Goal: Information Seeking & Learning: Get advice/opinions

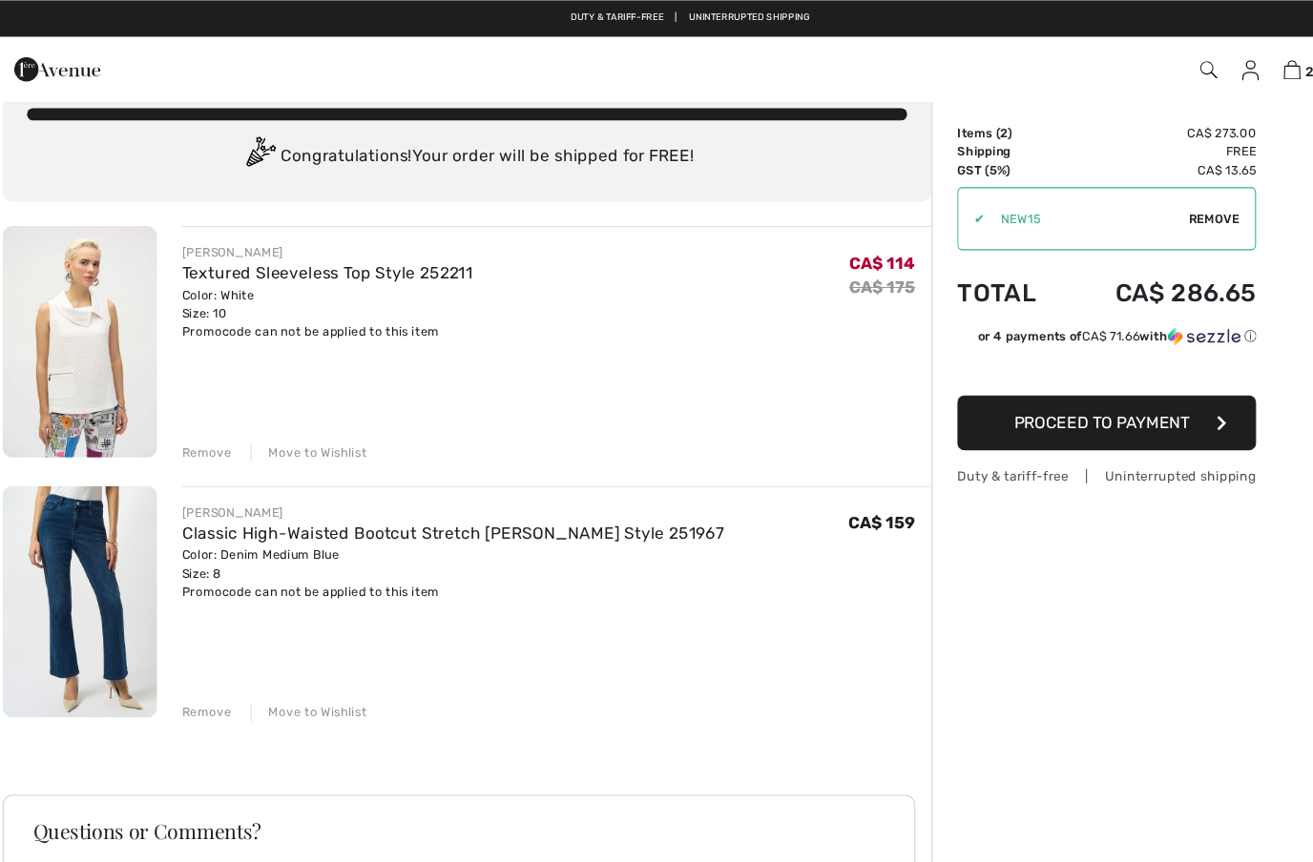
scroll to position [37, 0]
click at [226, 263] on link "Textured Sleeveless Top Style 252211" at bounding box center [316, 257] width 274 height 18
click at [117, 366] on img at bounding box center [83, 321] width 145 height 217
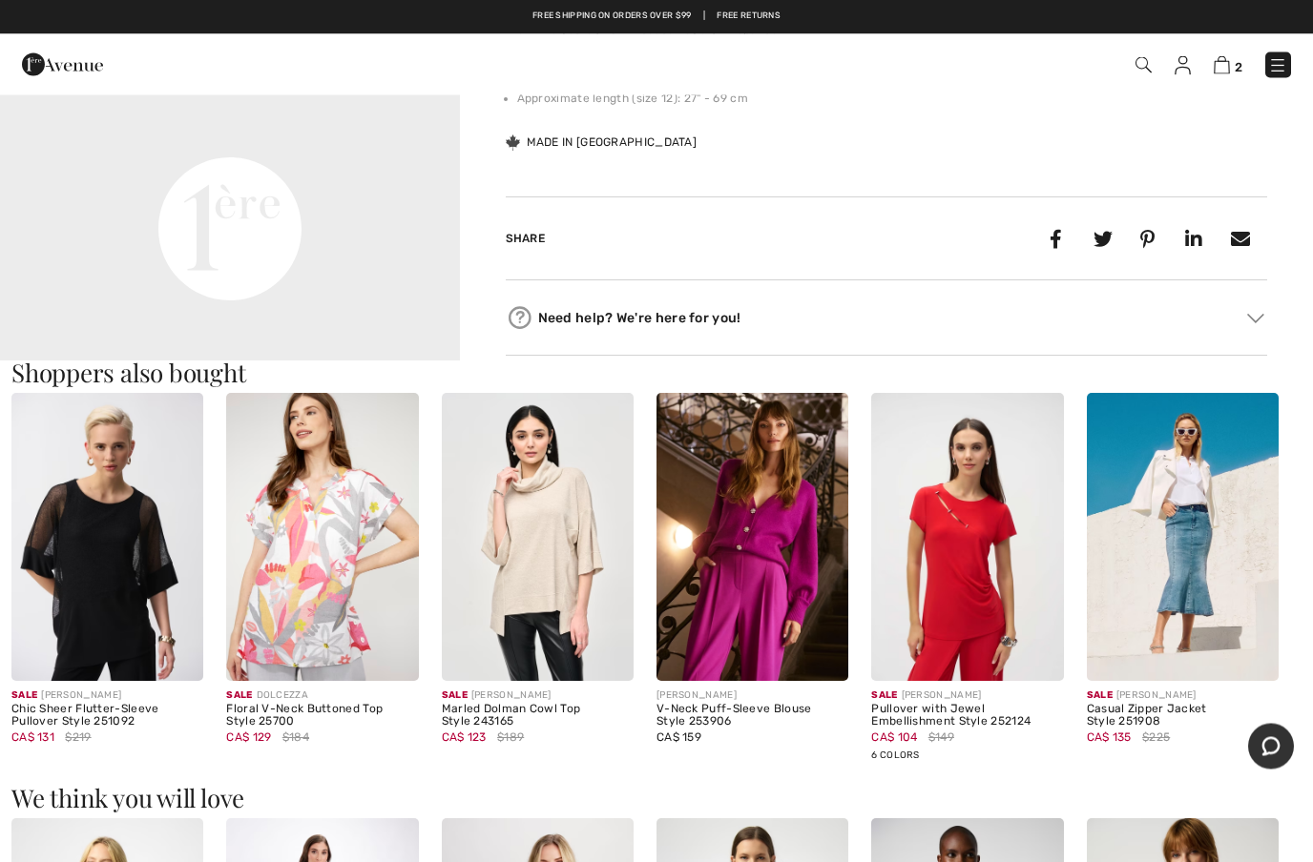
scroll to position [1587, 0]
click at [165, 622] on img at bounding box center [107, 537] width 192 height 288
click at [171, 584] on img at bounding box center [107, 537] width 192 height 288
click at [134, 599] on img at bounding box center [107, 537] width 192 height 288
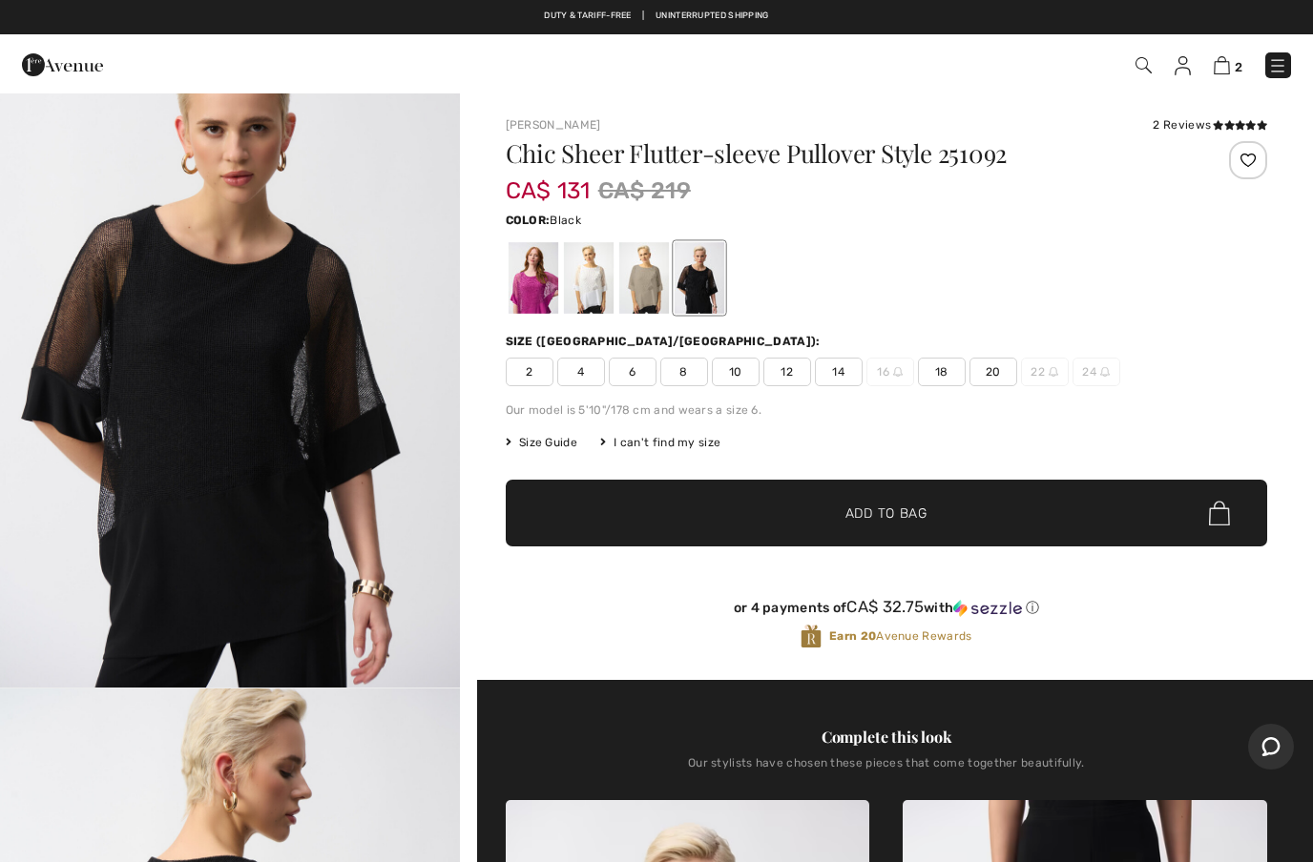
scroll to position [92, 0]
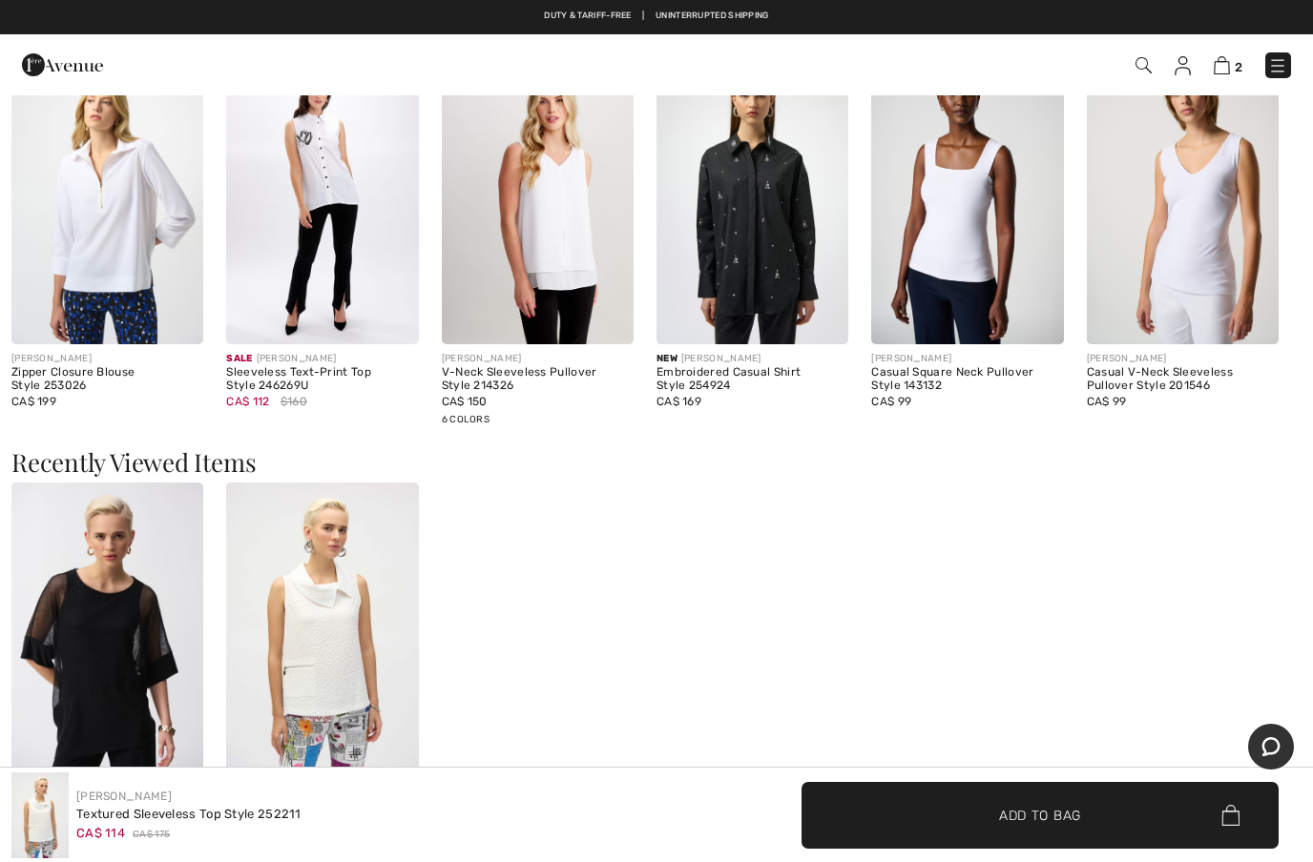
scroll to position [2389, 0]
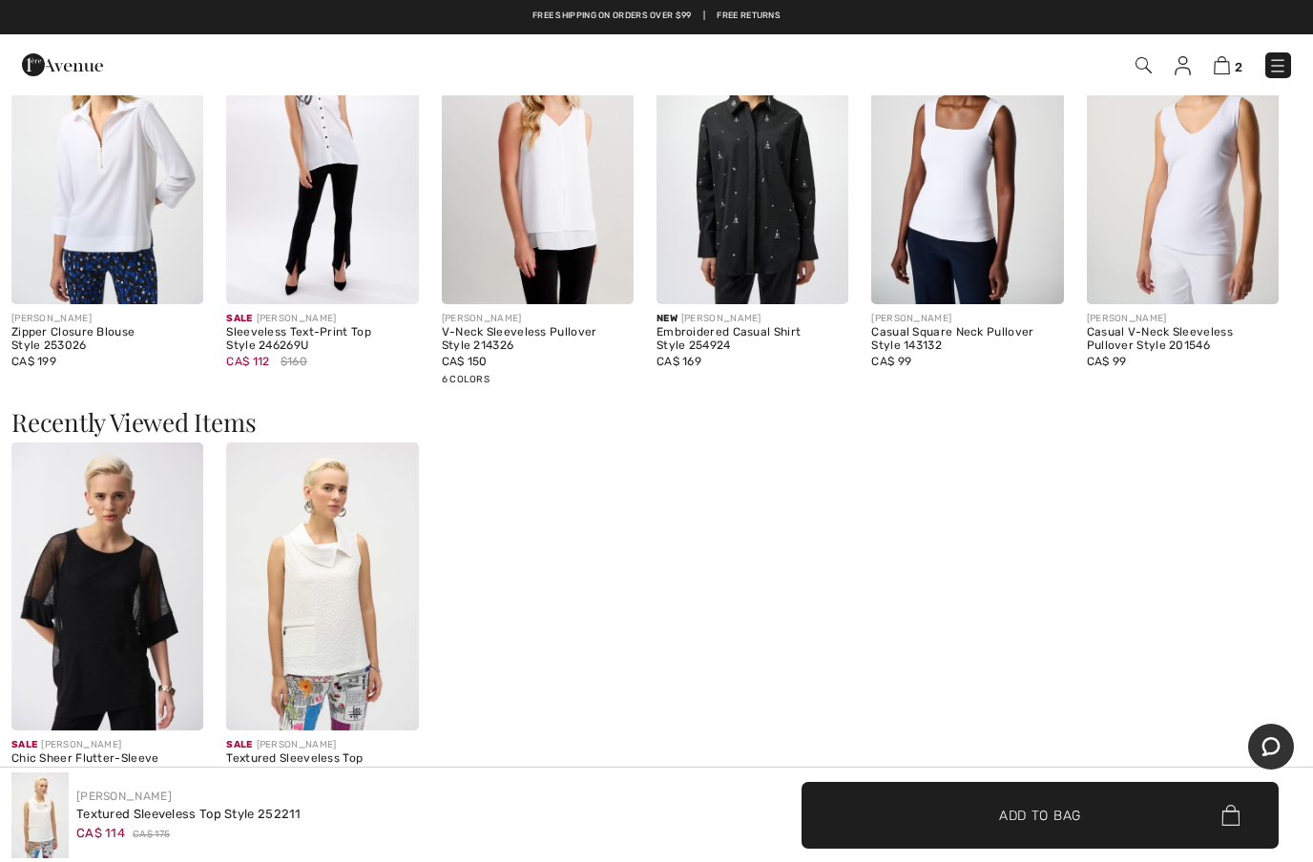
click at [125, 686] on img at bounding box center [107, 587] width 192 height 288
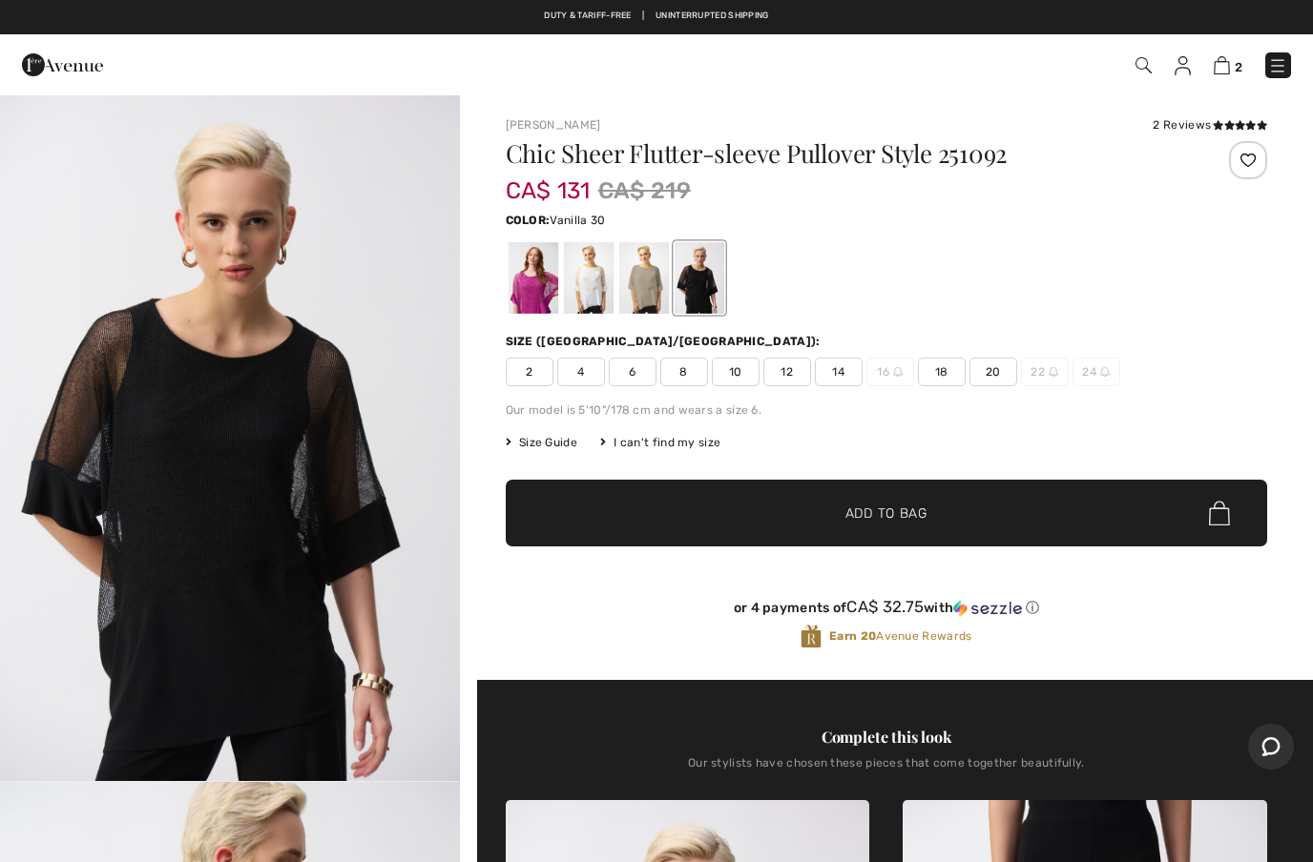
click at [581, 299] on div at bounding box center [588, 278] width 50 height 72
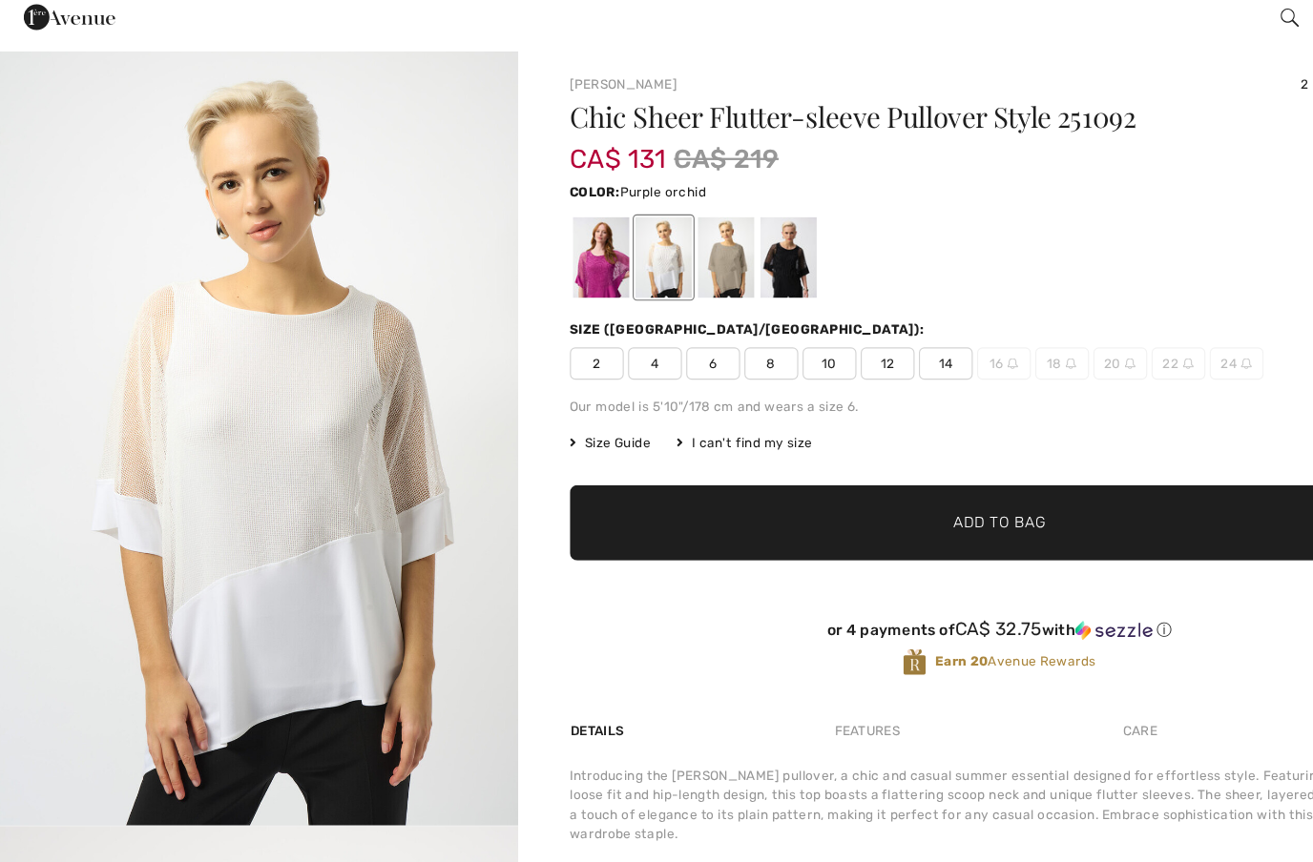
click at [531, 248] on div at bounding box center [532, 278] width 50 height 72
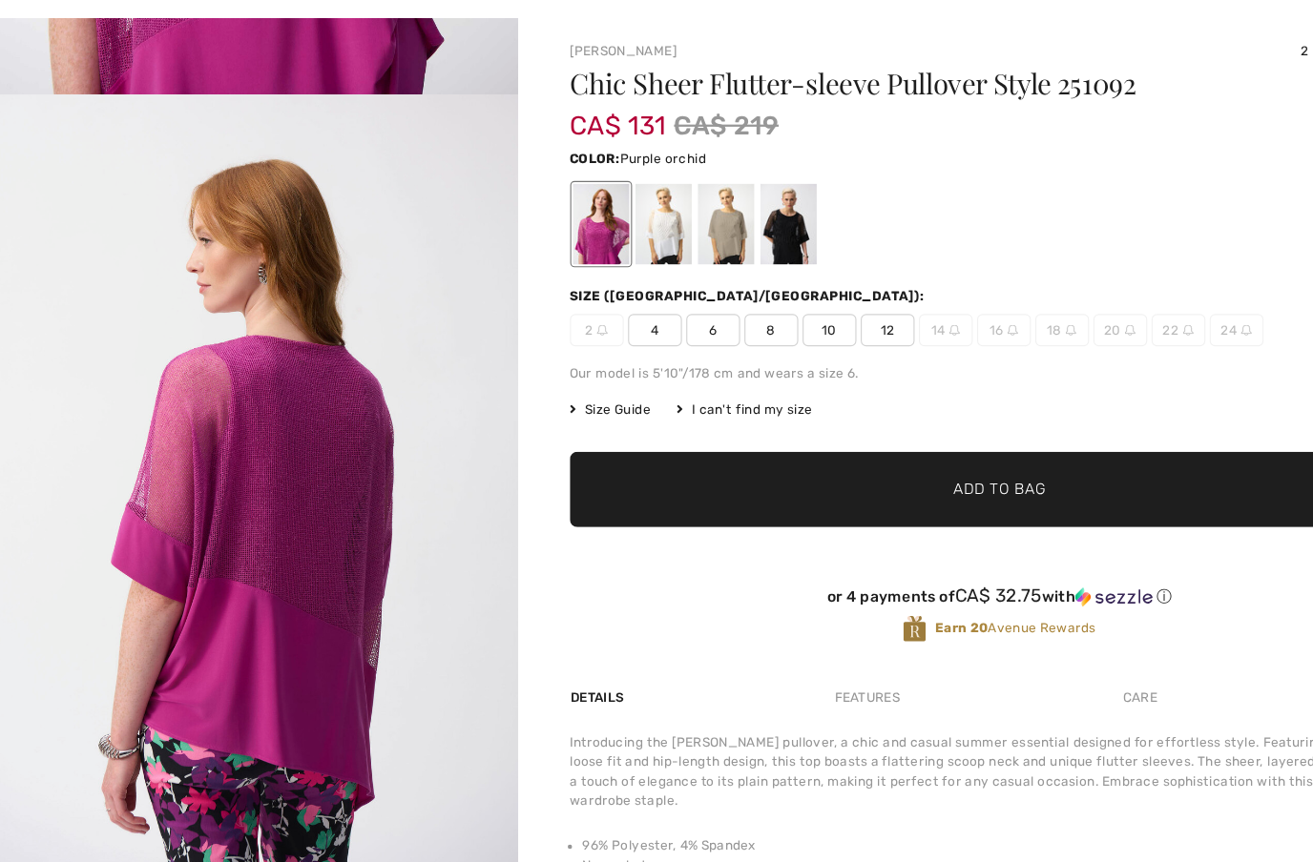
scroll to position [620, 0]
click at [703, 242] on div at bounding box center [698, 278] width 50 height 72
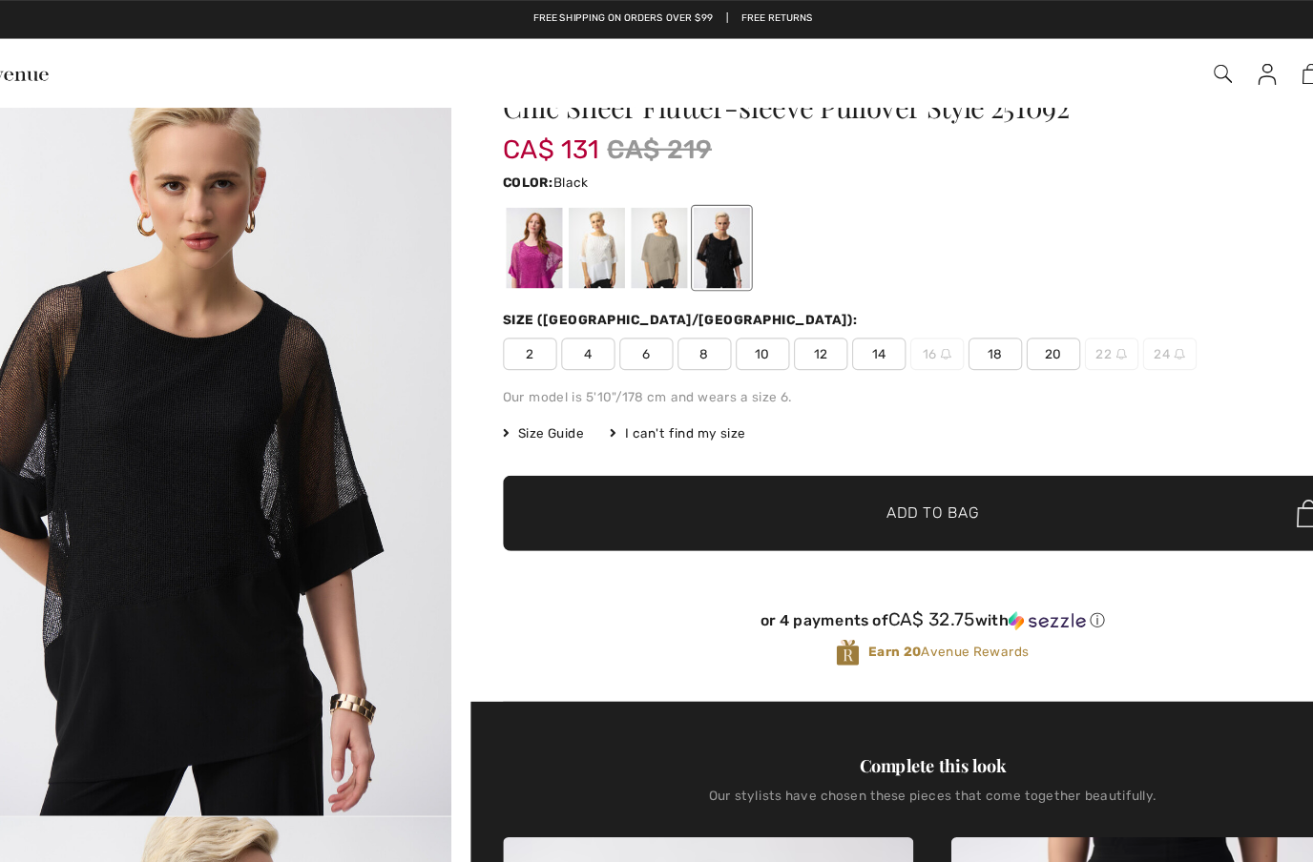
scroll to position [0, 0]
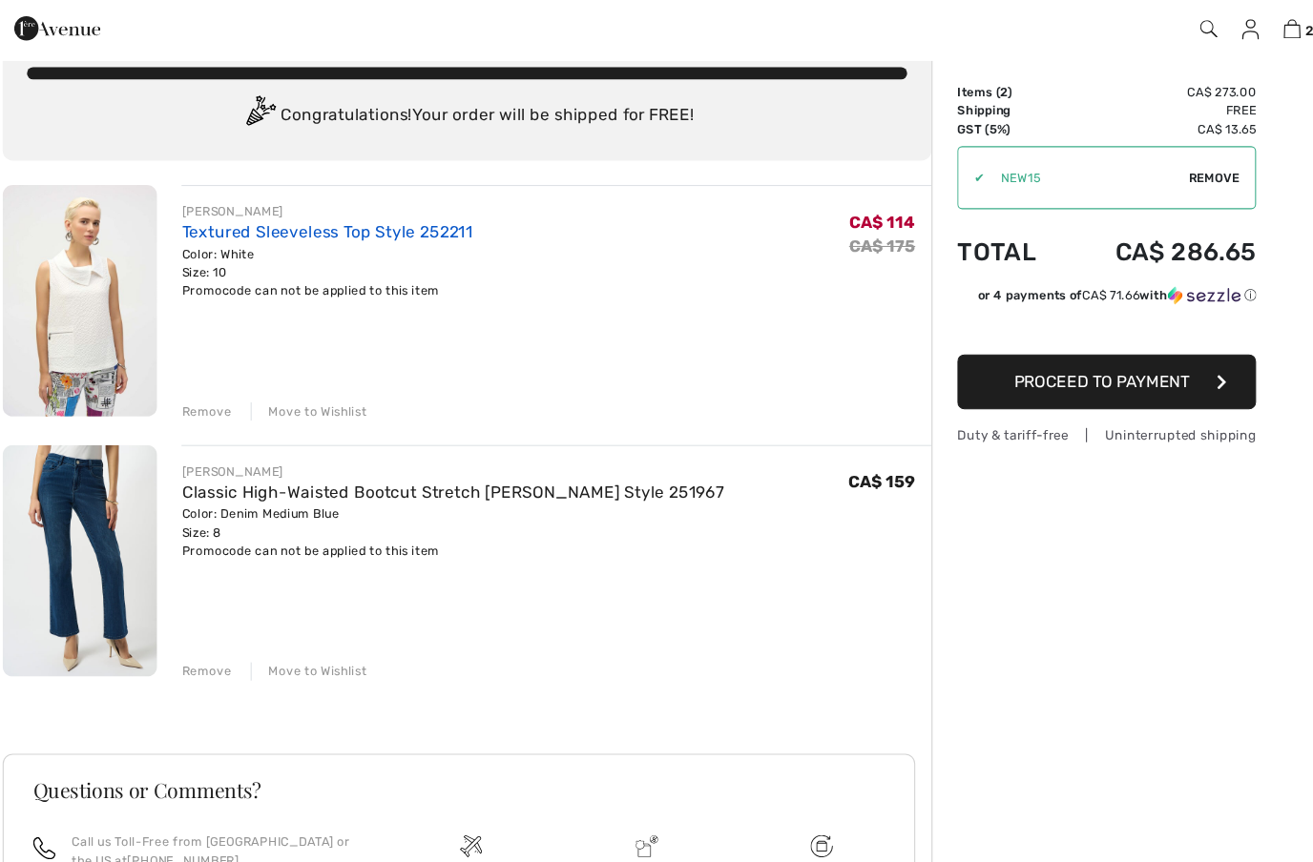
click at [244, 257] on link "Textured Sleeveless Top Style 252211" at bounding box center [316, 256] width 274 height 18
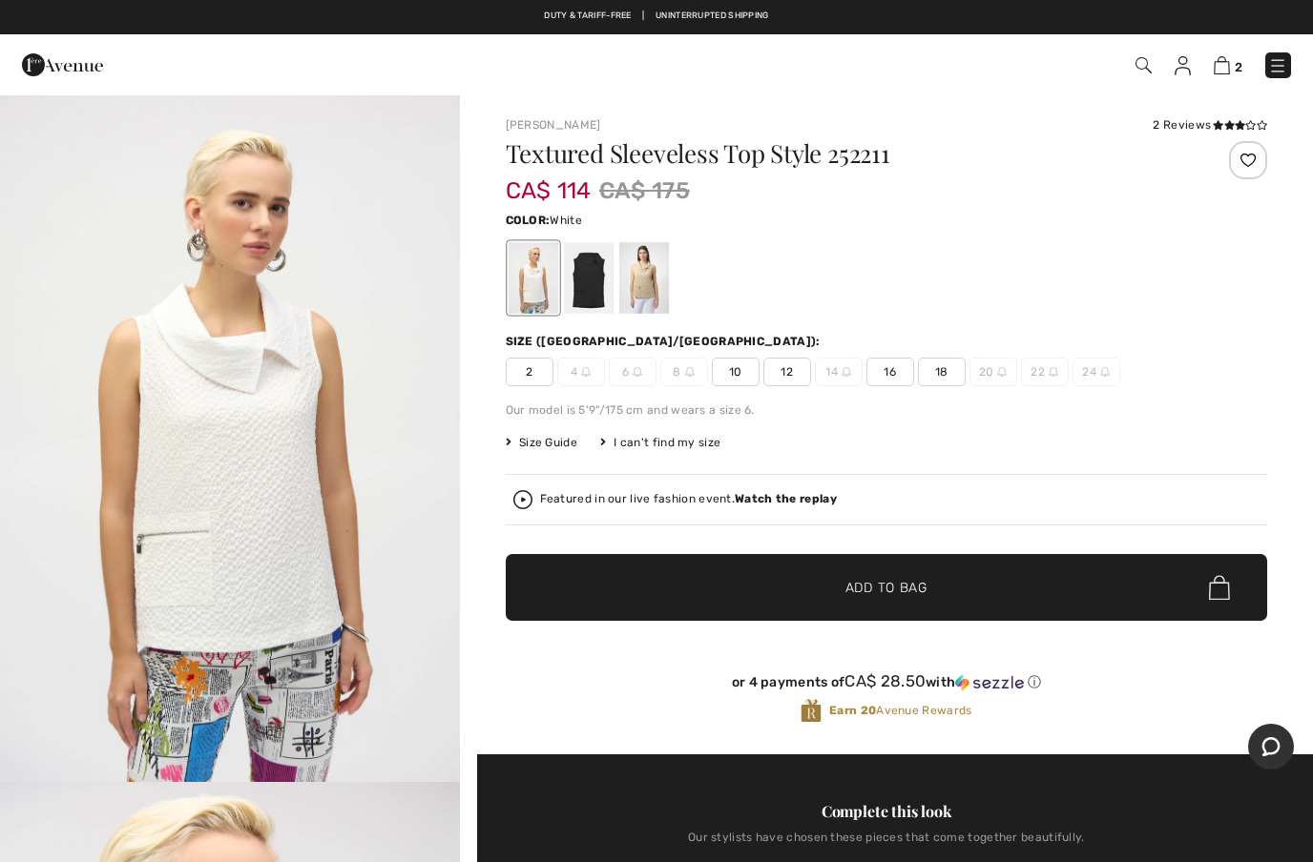
click at [1194, 130] on div "2 Reviews" at bounding box center [1209, 124] width 114 height 17
click at [1180, 134] on div "Joseph Ribkoff 2 Reviews 2 Reviews Textured Sleeveless Top Style 252211 CA$ 114…" at bounding box center [886, 435] width 761 height 638
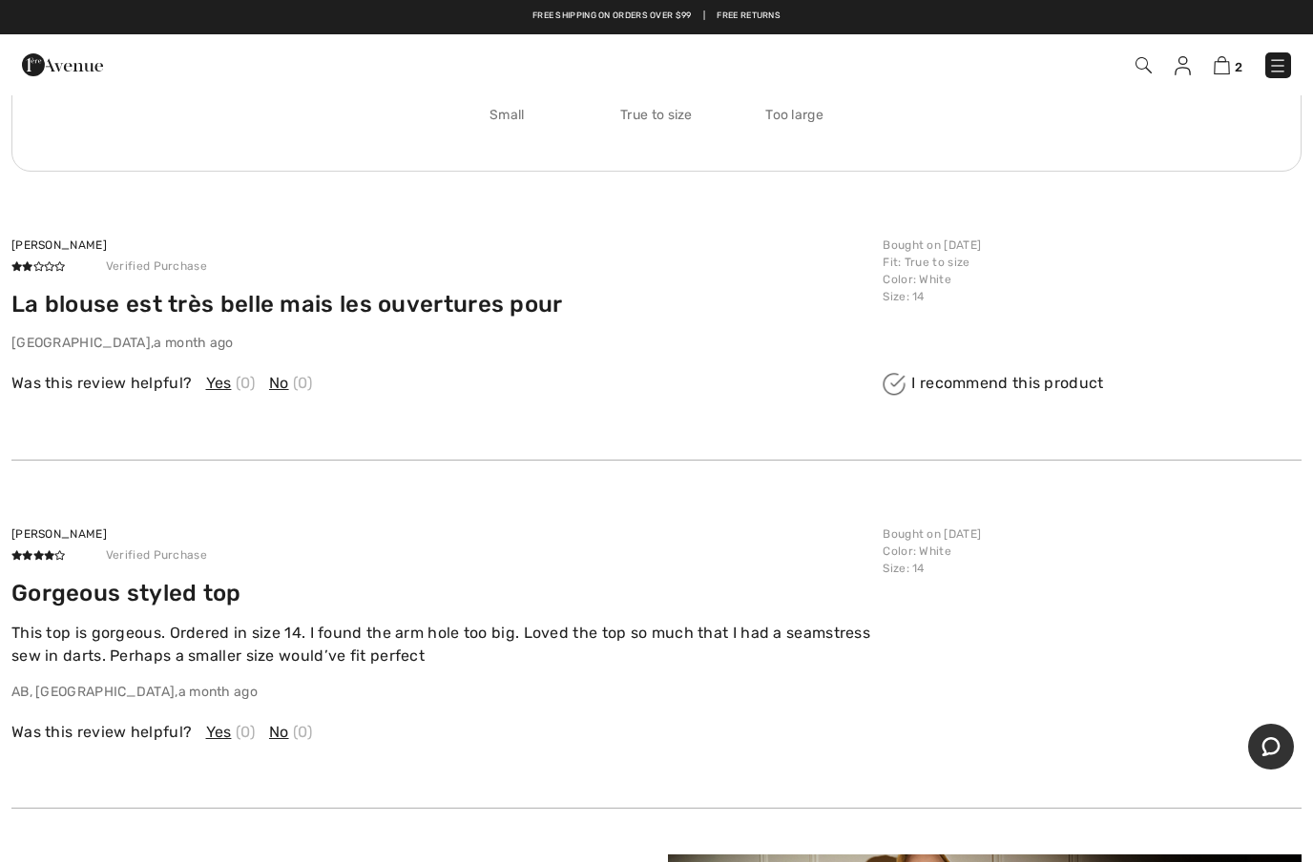
scroll to position [3226, 0]
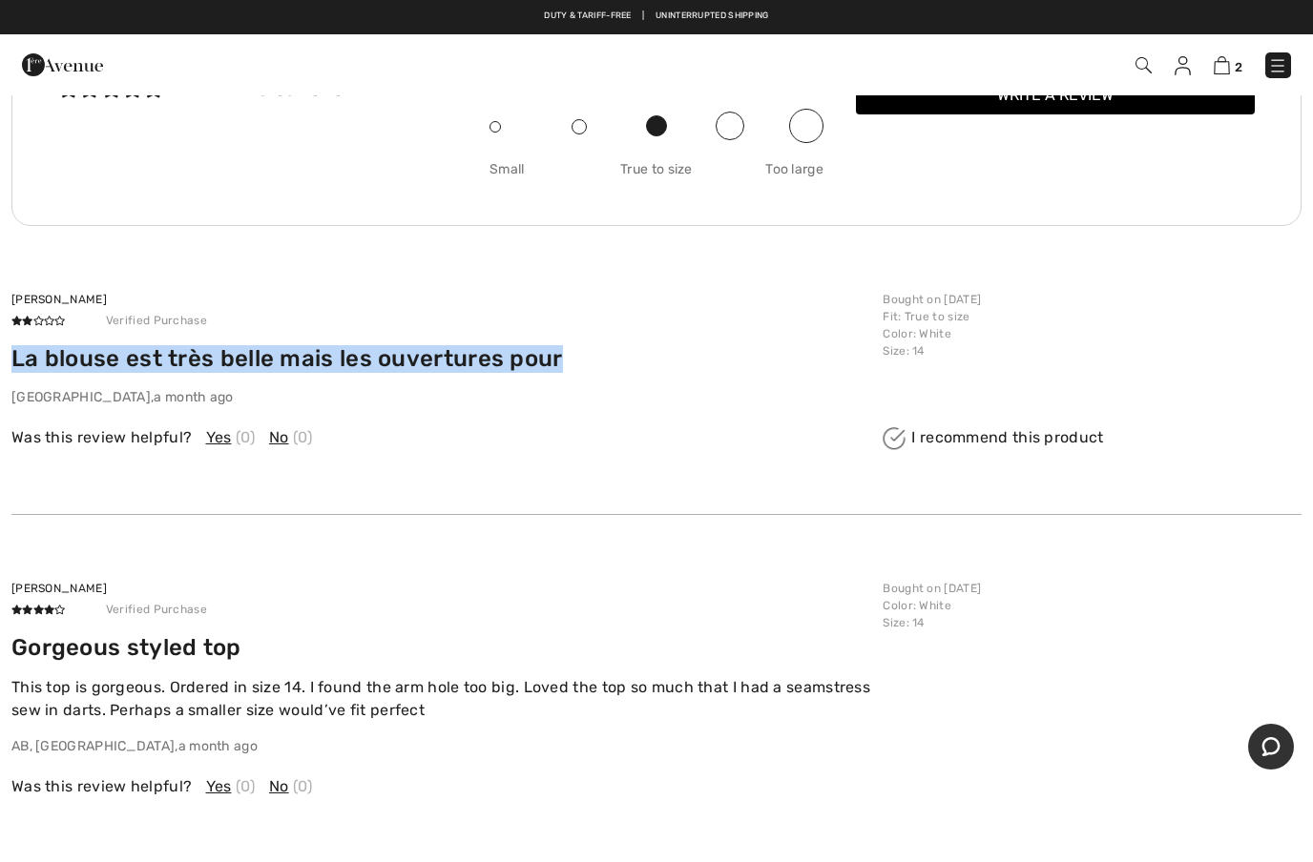
copy h4 "La blouse est très belle mais les ouvertures pour"
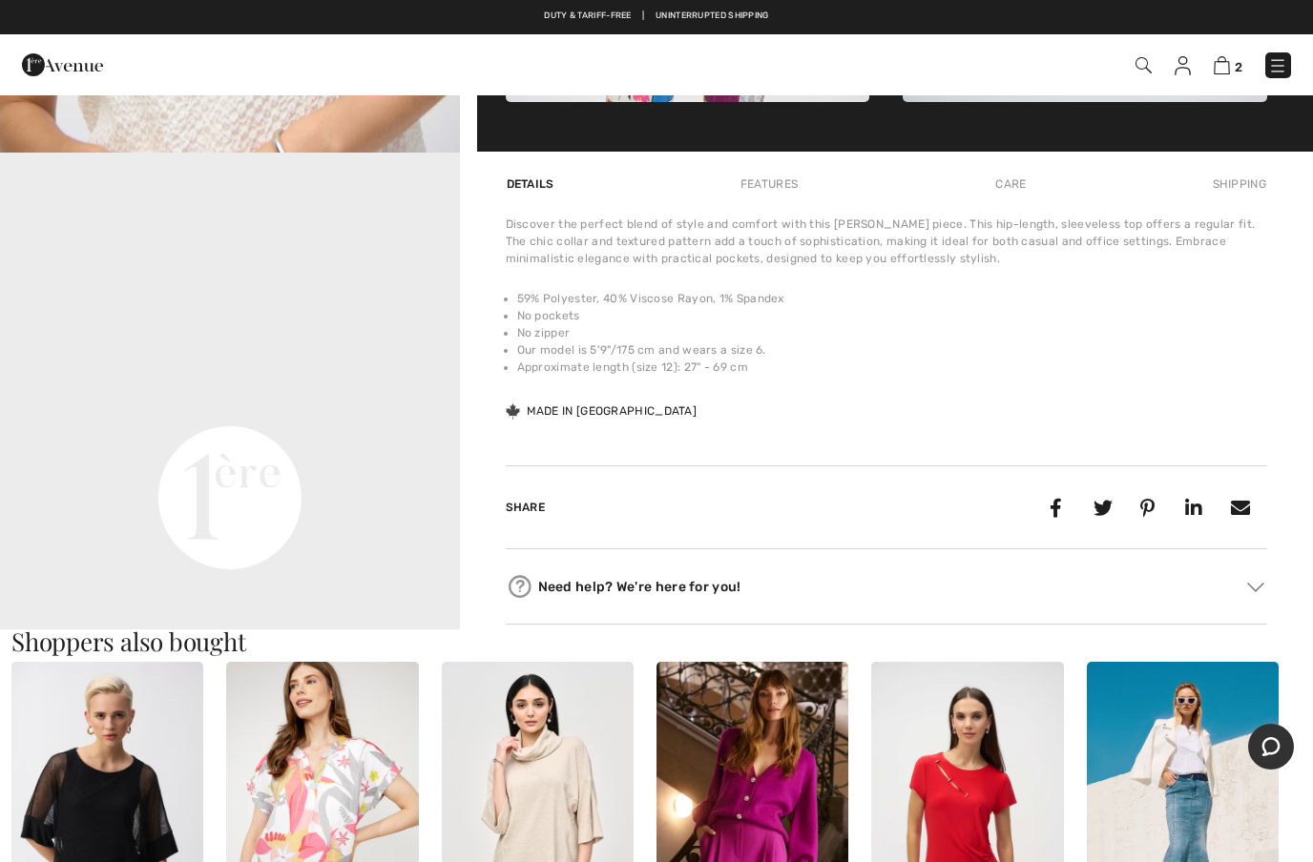
scroll to position [1347, 0]
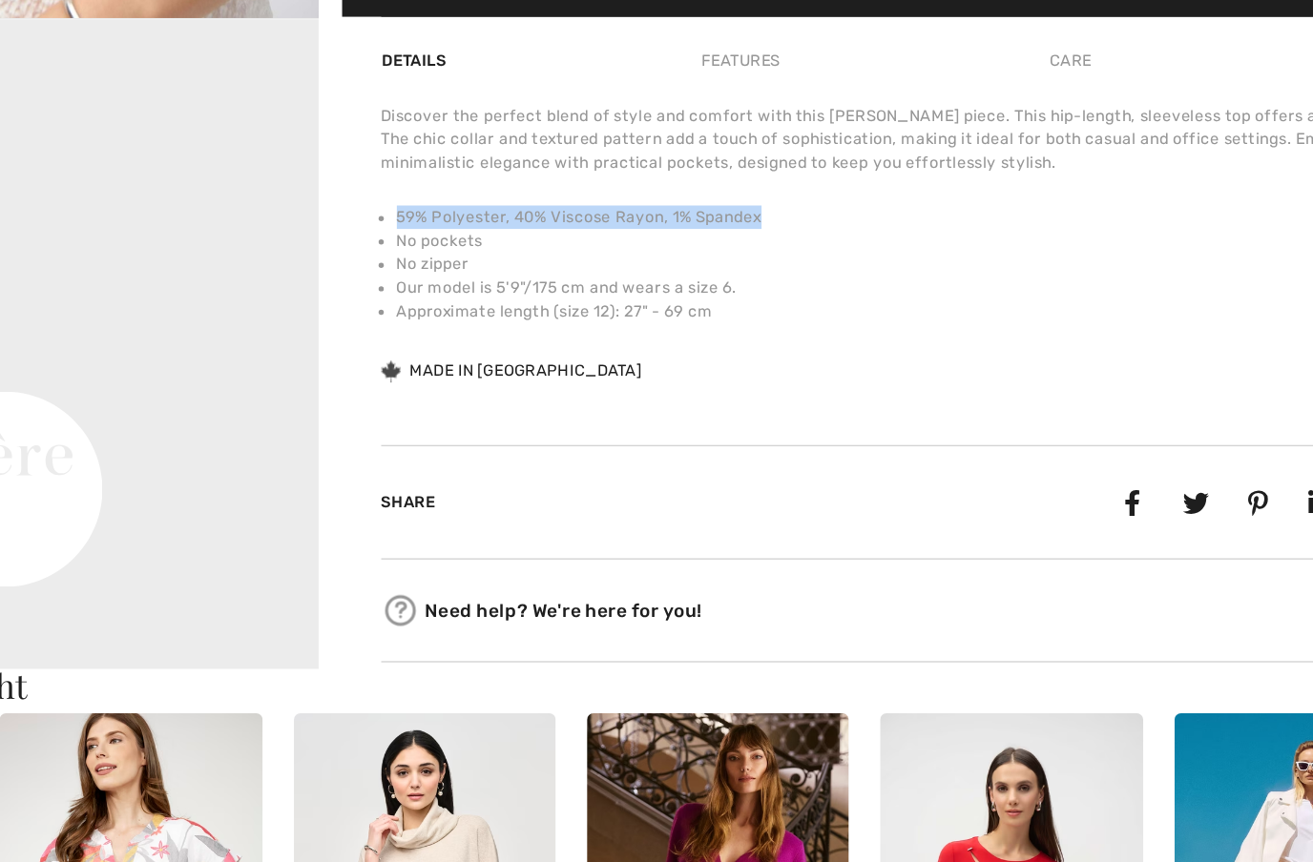
copy li "59% Polyester, 40% Viscose Rayon, 1% Spandex"
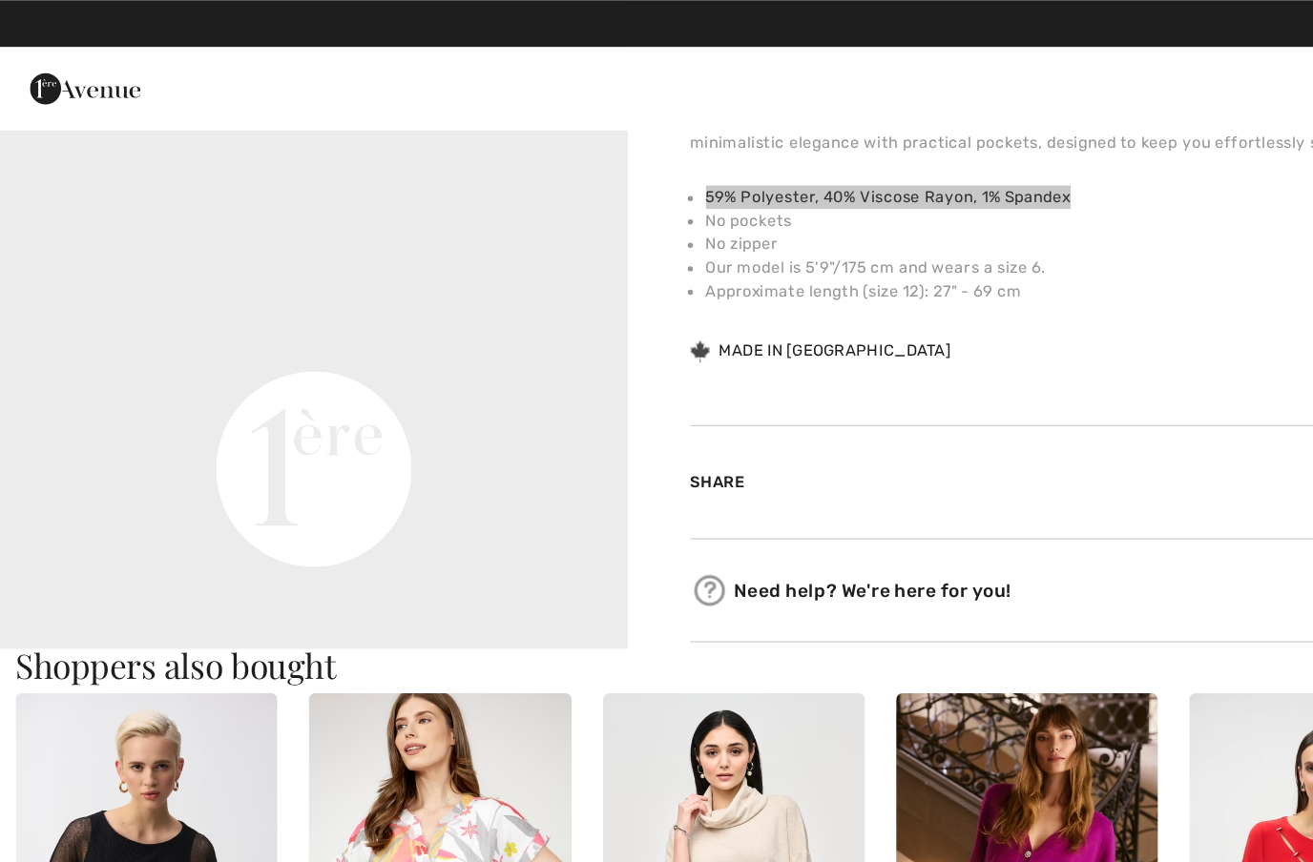
scroll to position [1473, 0]
